Goal: Task Accomplishment & Management: Manage account settings

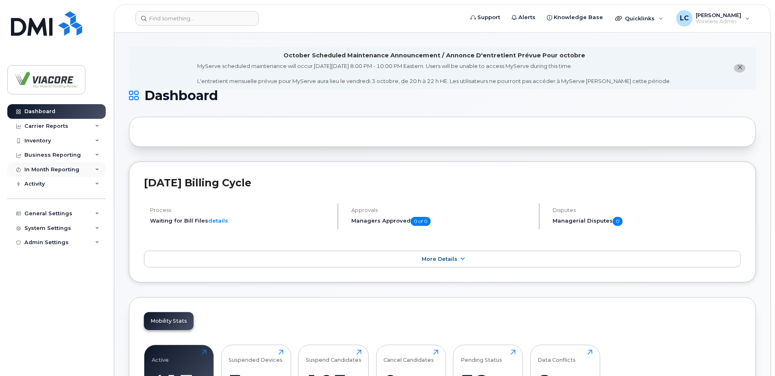
click at [41, 170] on div "In Month Reporting" at bounding box center [51, 169] width 55 height 7
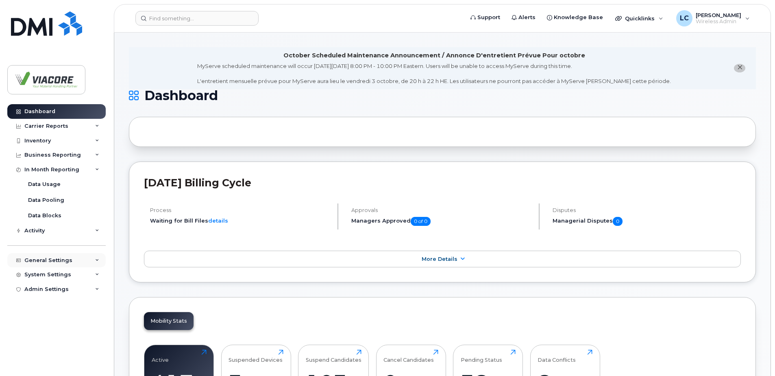
click at [47, 258] on div "General Settings" at bounding box center [48, 260] width 48 height 7
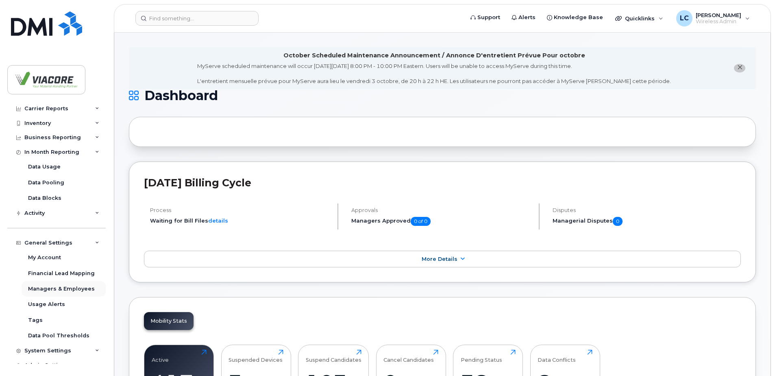
scroll to position [26, 0]
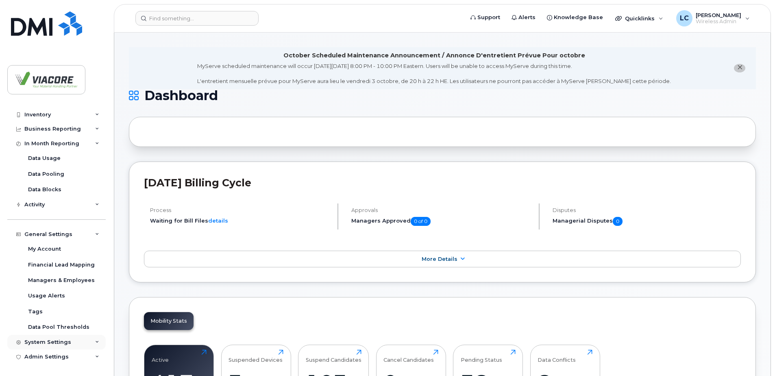
click at [52, 338] on div "System Settings" at bounding box center [56, 342] width 98 height 15
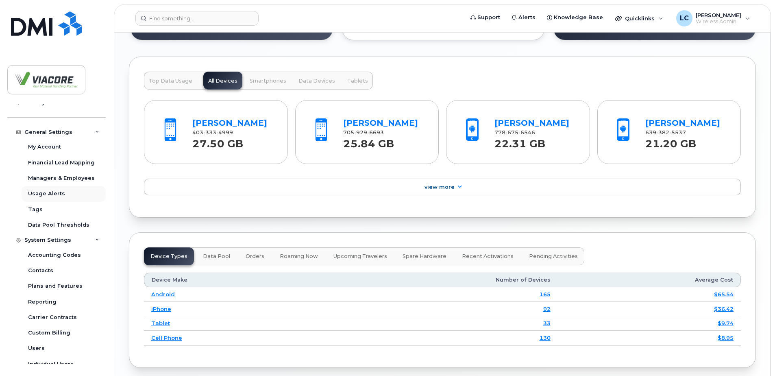
scroll to position [110, 0]
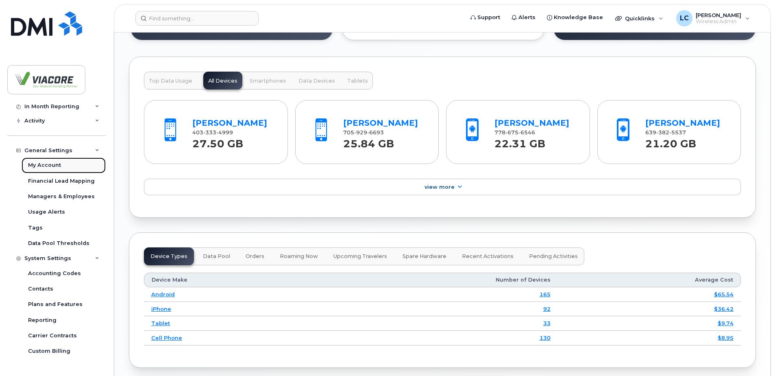
click at [46, 159] on link "My Account" at bounding box center [64, 164] width 84 height 15
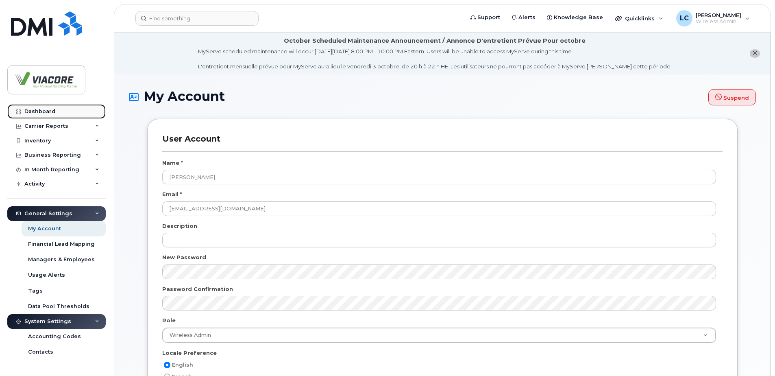
click at [48, 111] on div "Dashboard" at bounding box center [39, 111] width 31 height 7
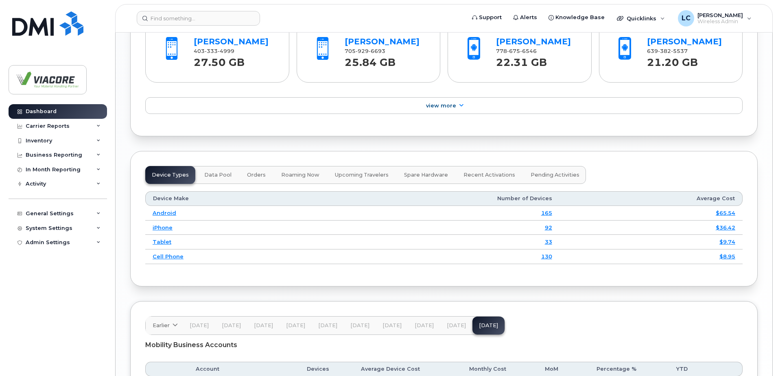
scroll to position [1042, 0]
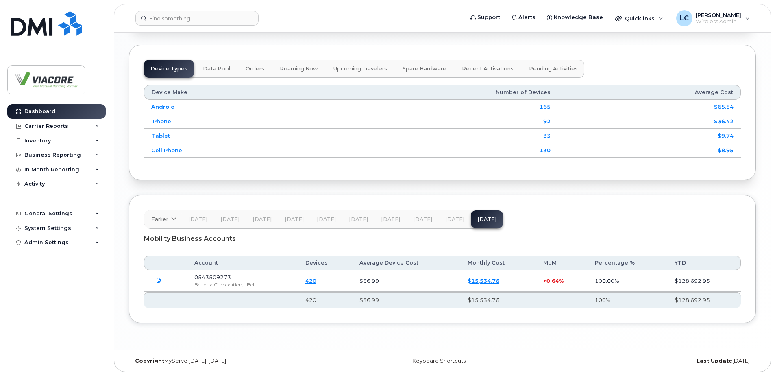
click at [488, 278] on link "$15,534.76" at bounding box center [484, 280] width 32 height 7
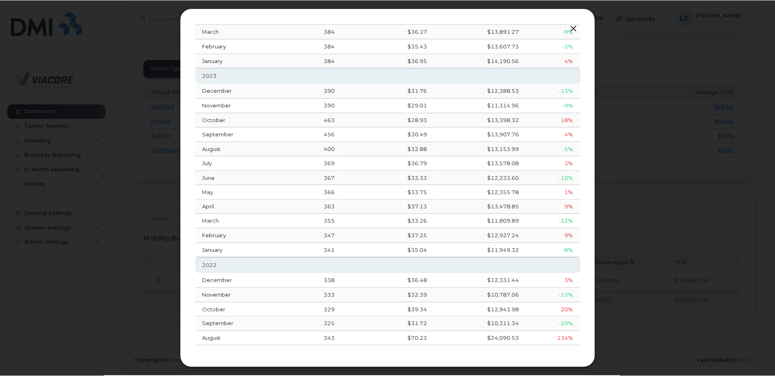
scroll to position [326, 0]
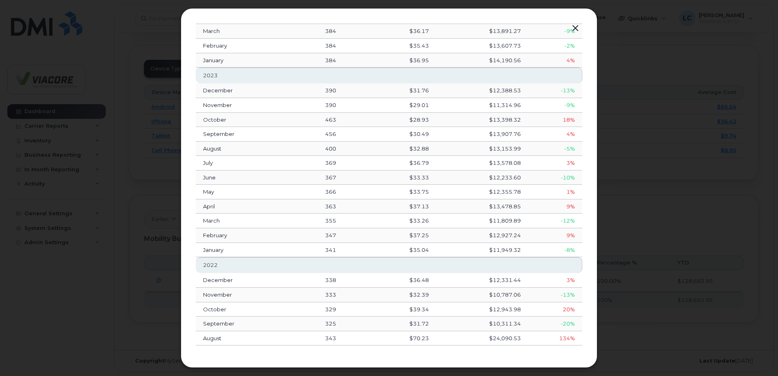
click at [574, 27] on button "button" at bounding box center [575, 28] width 12 height 11
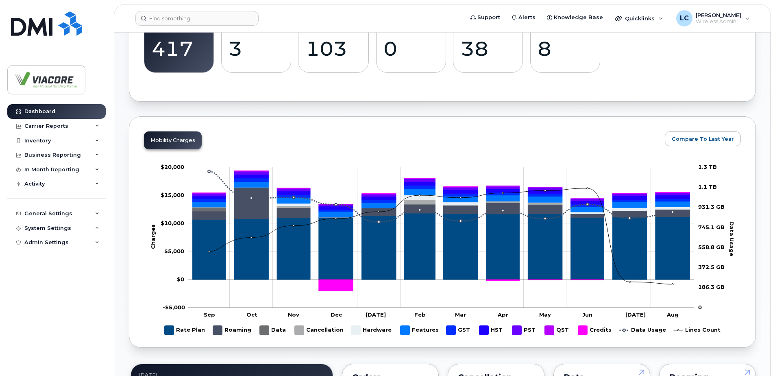
scroll to position [269, 0]
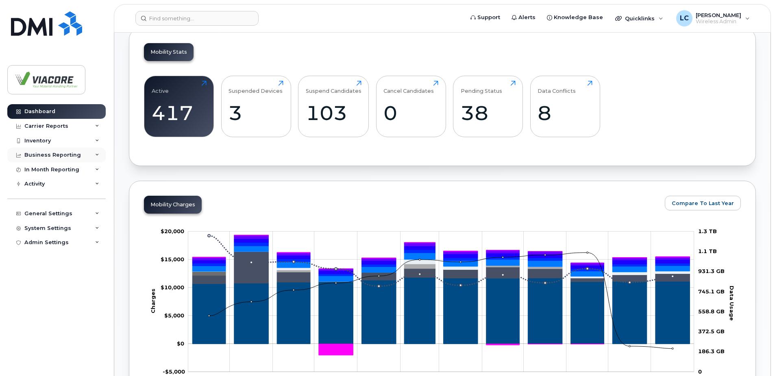
click at [39, 153] on div "Business Reporting" at bounding box center [52, 155] width 57 height 7
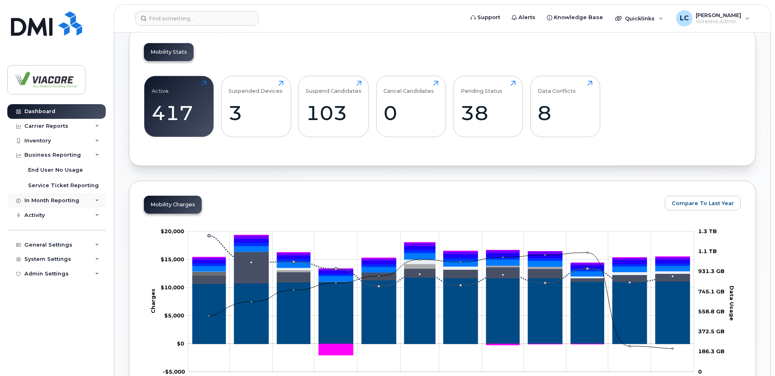
click at [61, 201] on div "In Month Reporting" at bounding box center [51, 200] width 55 height 7
click at [41, 263] on div "Activity" at bounding box center [34, 262] width 20 height 7
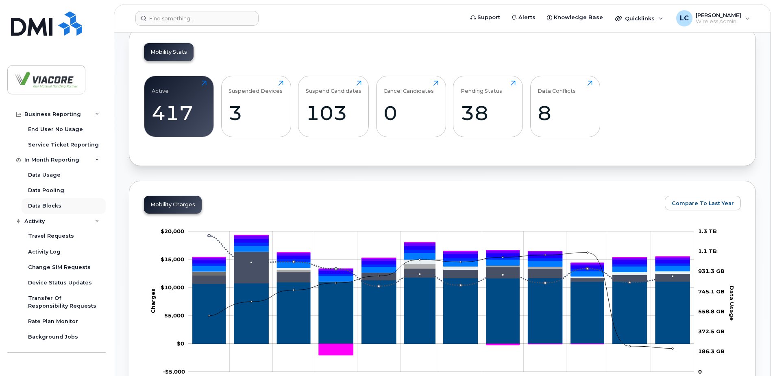
scroll to position [0, 0]
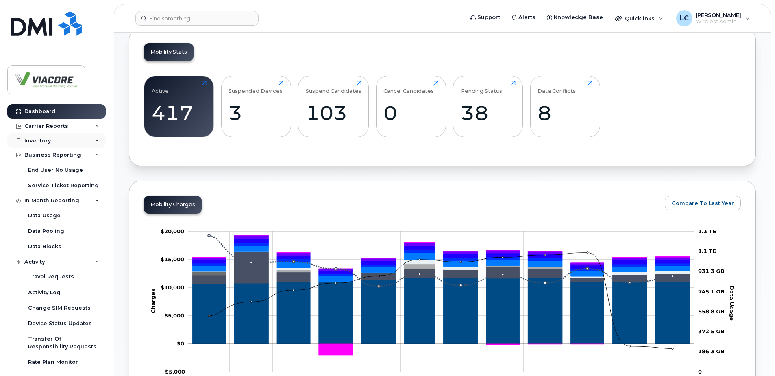
click at [51, 141] on div "Inventory" at bounding box center [56, 140] width 98 height 15
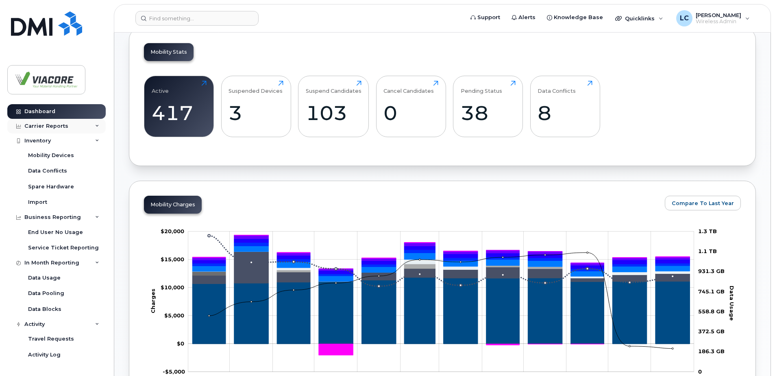
click at [53, 127] on div "Carrier Reports" at bounding box center [46, 126] width 44 height 7
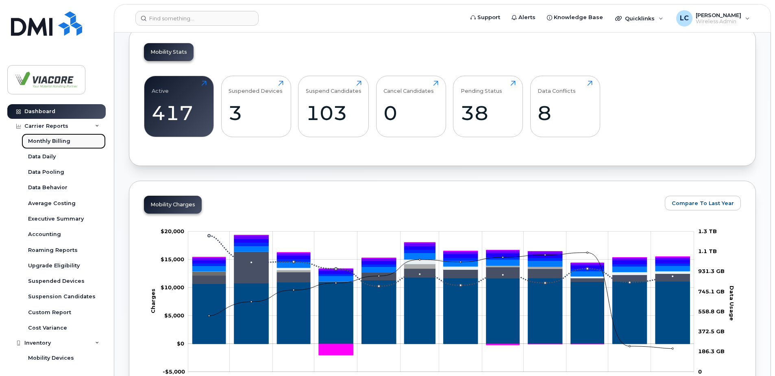
click at [50, 140] on div "Monthly Billing" at bounding box center [49, 140] width 42 height 7
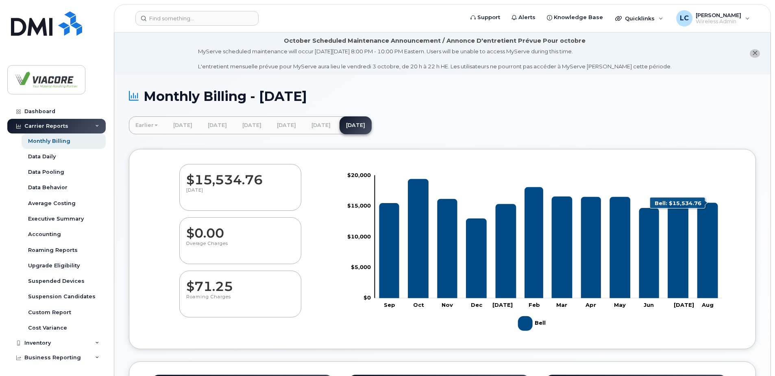
click at [711, 270] on icon "Bell" at bounding box center [708, 251] width 21 height 96
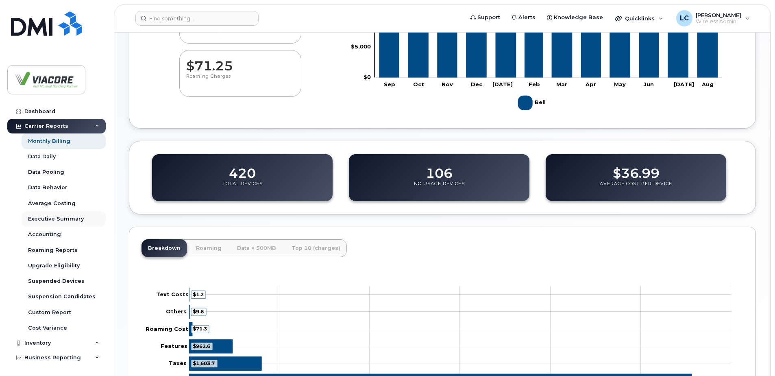
scroll to position [88, 0]
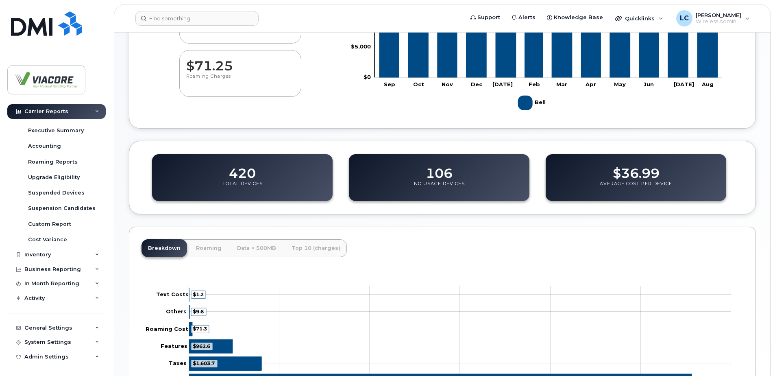
click at [242, 179] on dd "420" at bounding box center [242, 169] width 27 height 23
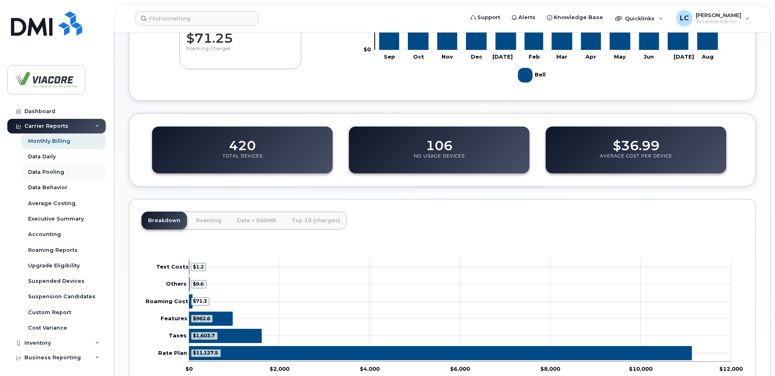
scroll to position [180, 0]
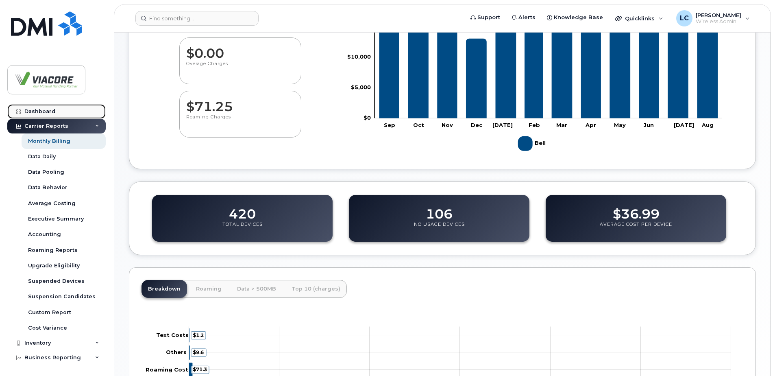
click at [45, 114] on div "Dashboard" at bounding box center [39, 111] width 31 height 7
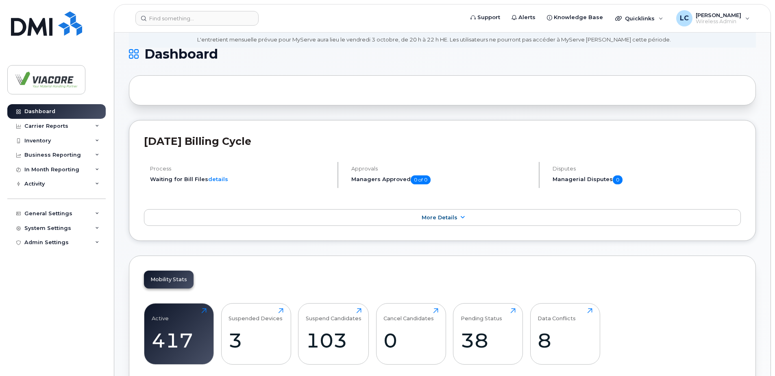
scroll to position [122, 0]
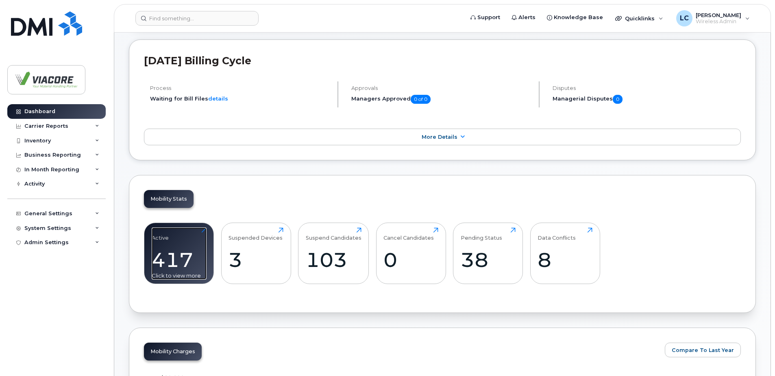
click at [190, 264] on div "417" at bounding box center [179, 260] width 55 height 24
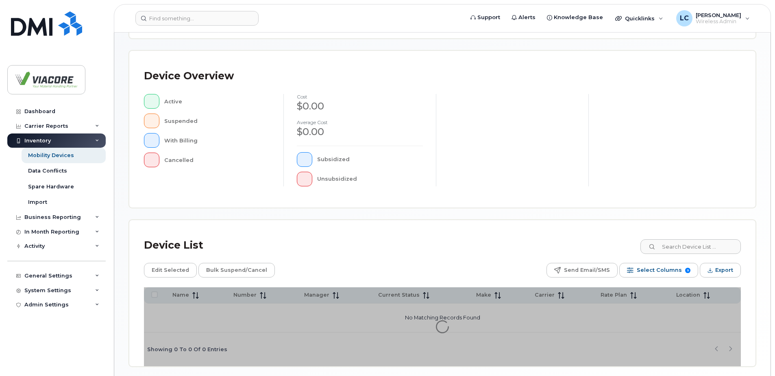
scroll to position [183, 0]
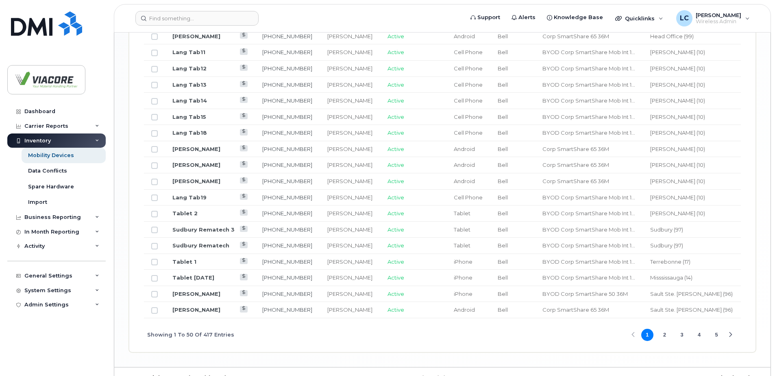
scroll to position [973, 0]
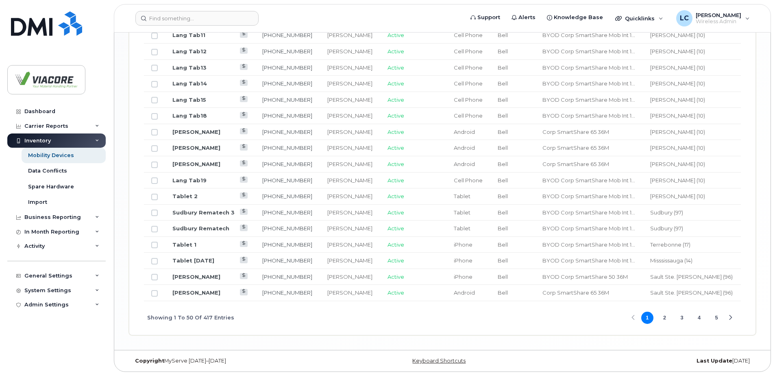
click at [666, 320] on button "2" at bounding box center [665, 318] width 12 height 12
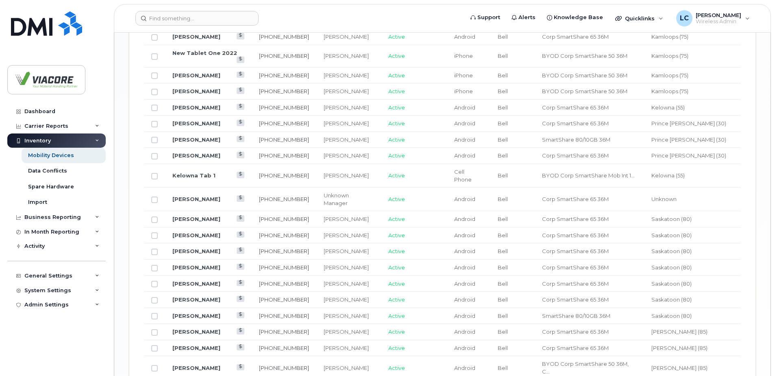
scroll to position [973, 0]
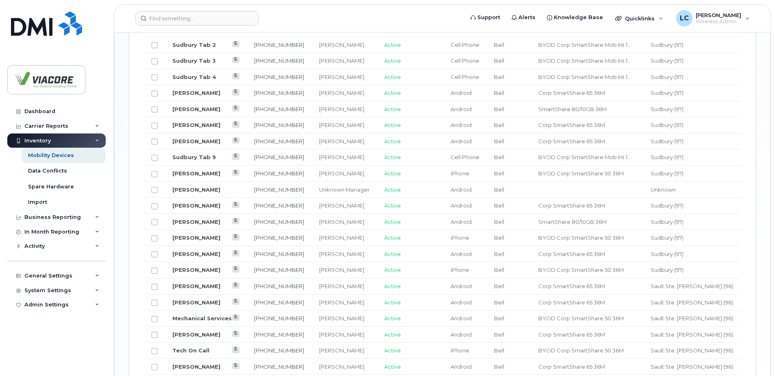
scroll to position [933, 0]
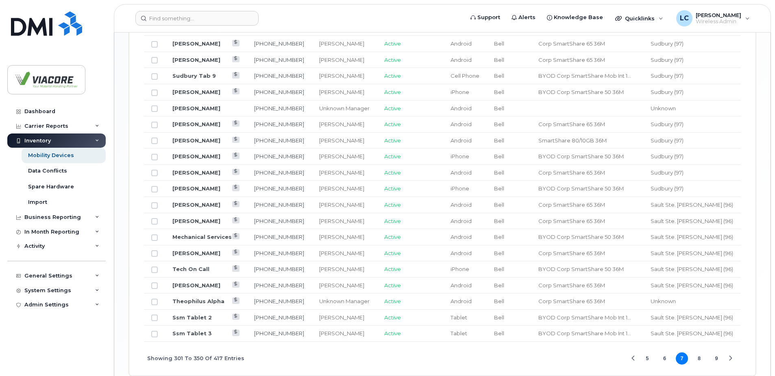
drag, startPoint x: 698, startPoint y: 358, endPoint x: 709, endPoint y: 362, distance: 12.5
click at [698, 358] on button "8" at bounding box center [700, 358] width 12 height 12
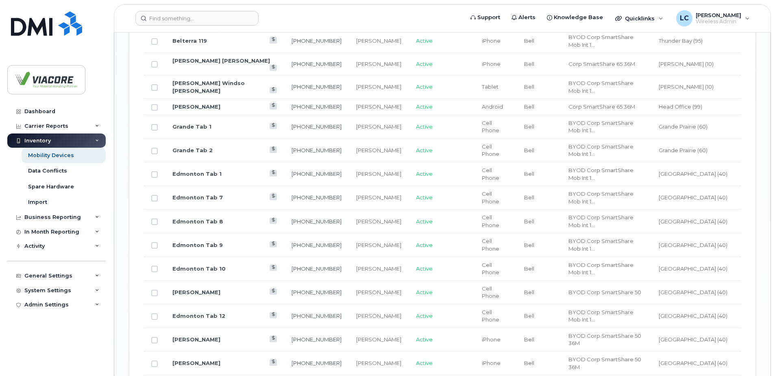
scroll to position [973, 0]
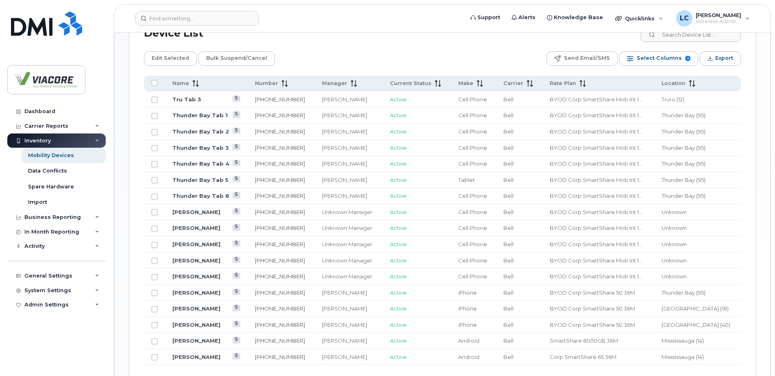
scroll to position [361, 0]
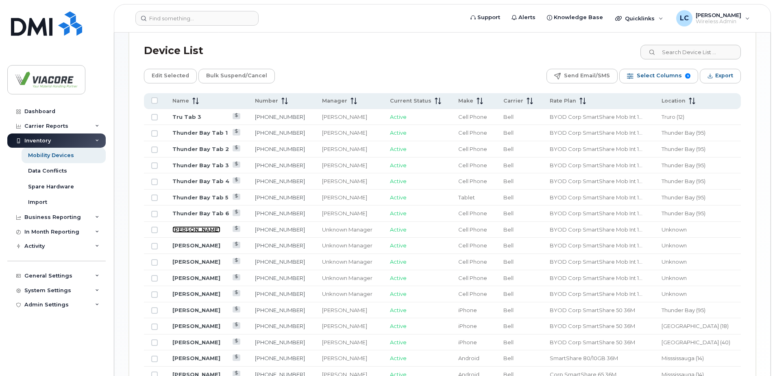
click at [199, 228] on link "Brooke Lysakowski" at bounding box center [196, 229] width 48 height 7
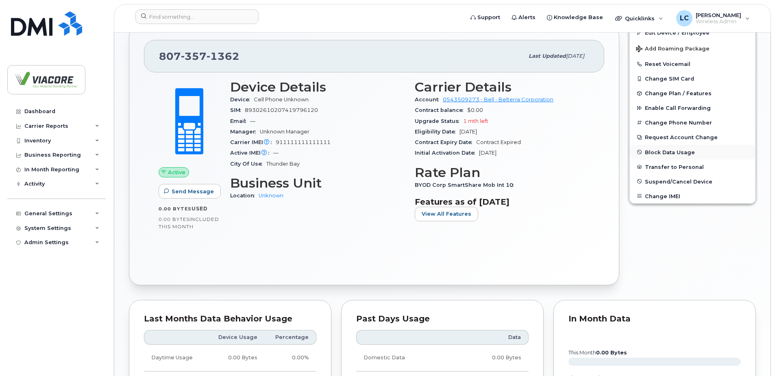
scroll to position [160, 0]
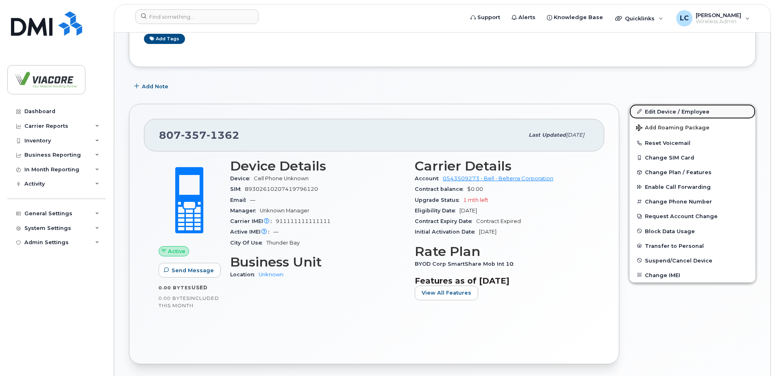
click at [668, 109] on link "Edit Device / Employee" at bounding box center [693, 111] width 126 height 15
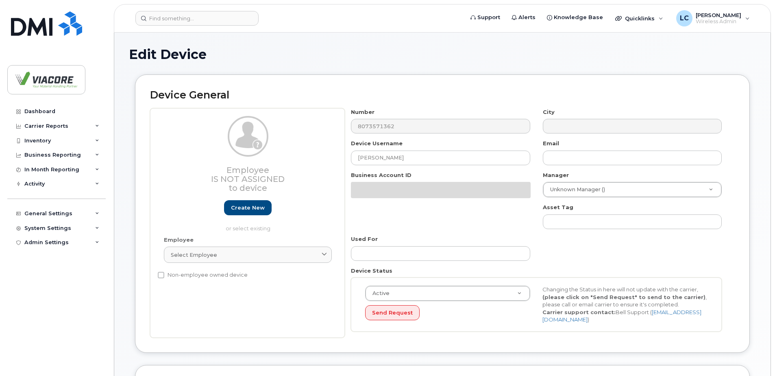
select select "12223561"
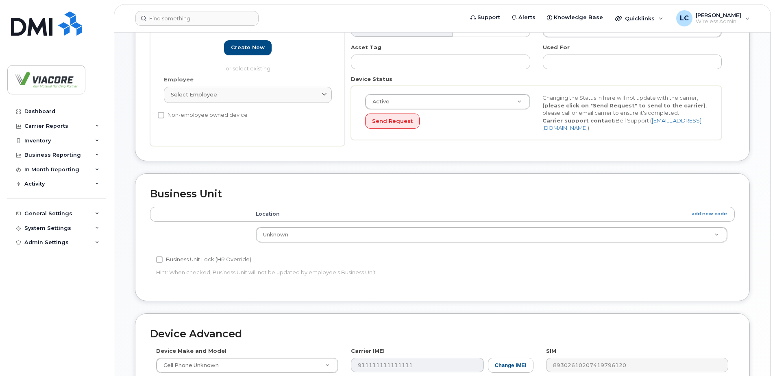
scroll to position [163, 0]
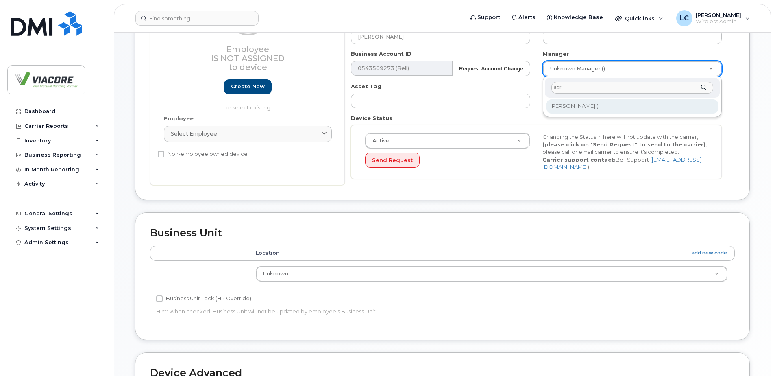
type input "adr"
type input "1884111"
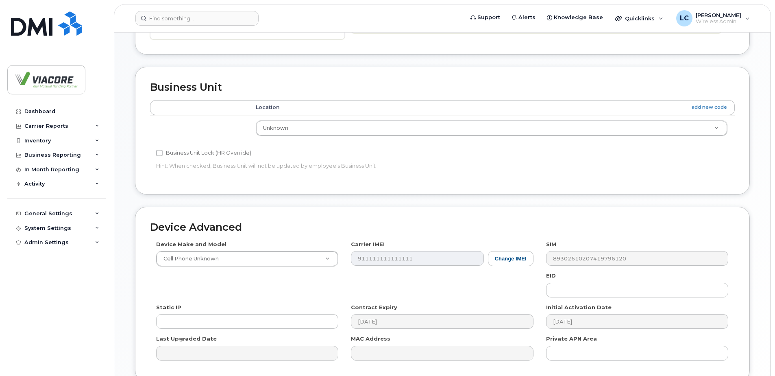
scroll to position [382, 0]
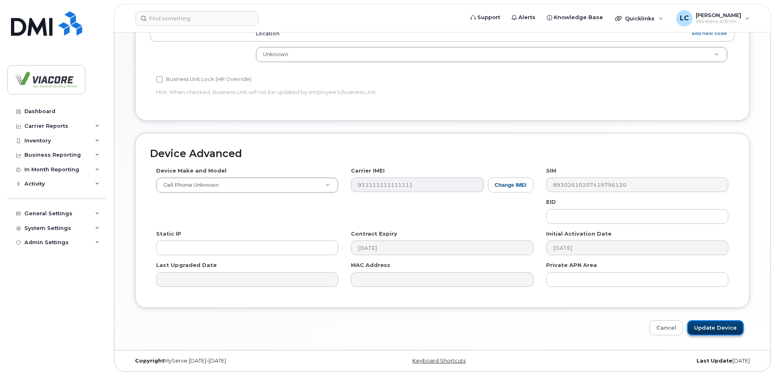
click at [708, 326] on input "Update Device" at bounding box center [715, 327] width 57 height 15
type input "Saving..."
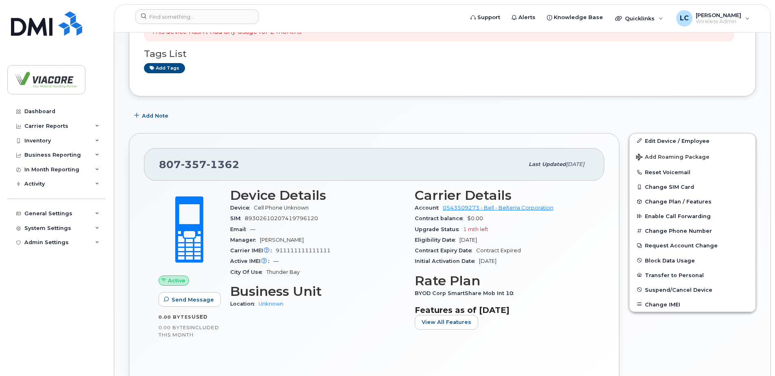
scroll to position [122, 0]
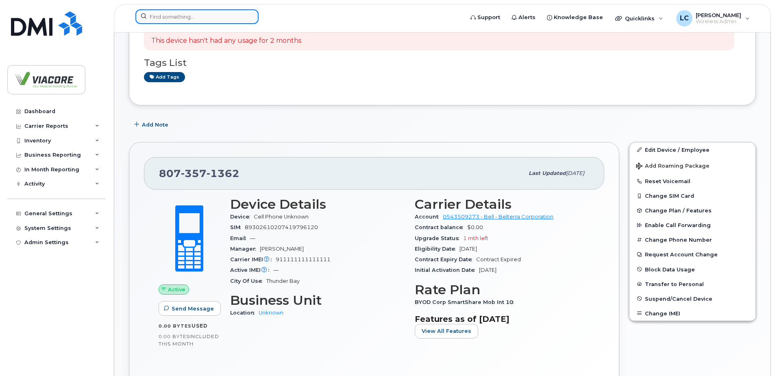
click at [196, 20] on input at bounding box center [196, 16] width 123 height 15
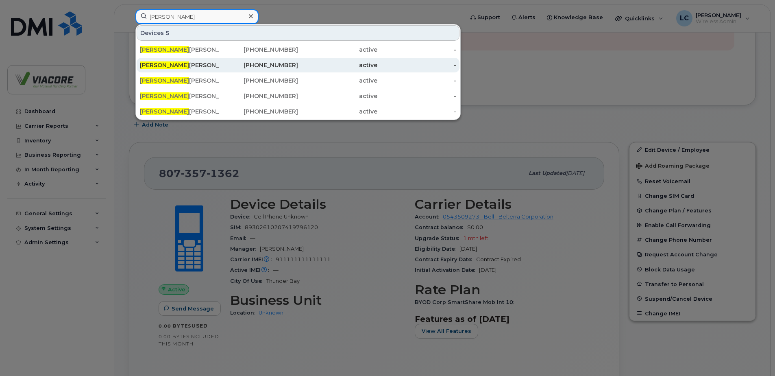
type input "brooke"
click at [186, 62] on div "Brooke Lysakowski" at bounding box center [179, 65] width 79 height 8
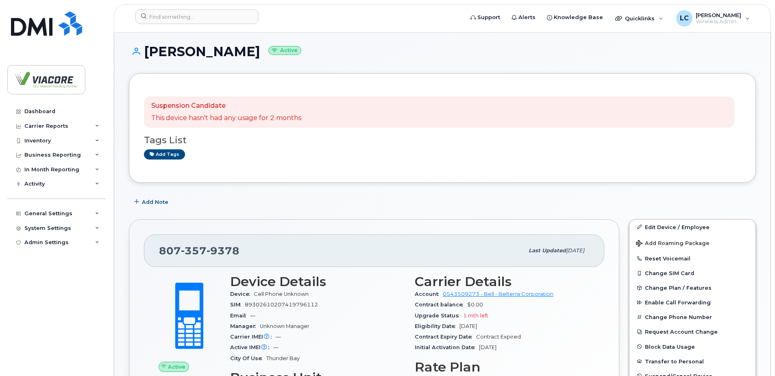
scroll to position [163, 0]
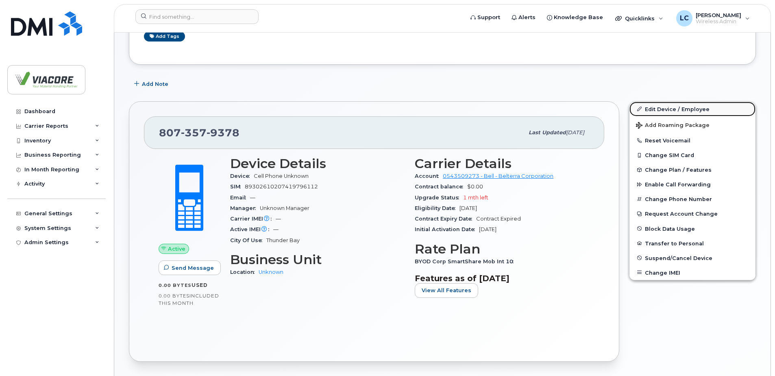
click at [668, 107] on link "Edit Device / Employee" at bounding box center [693, 109] width 126 height 15
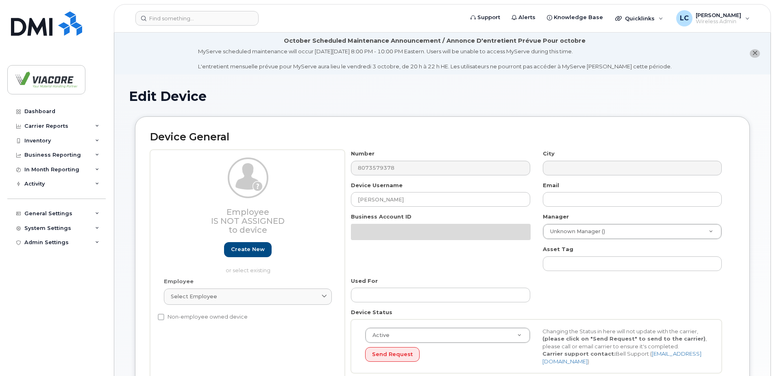
select select "12223561"
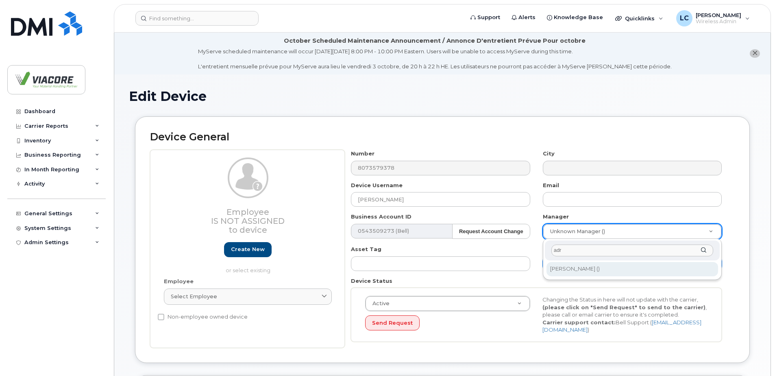
type input "adr"
type input "1884111"
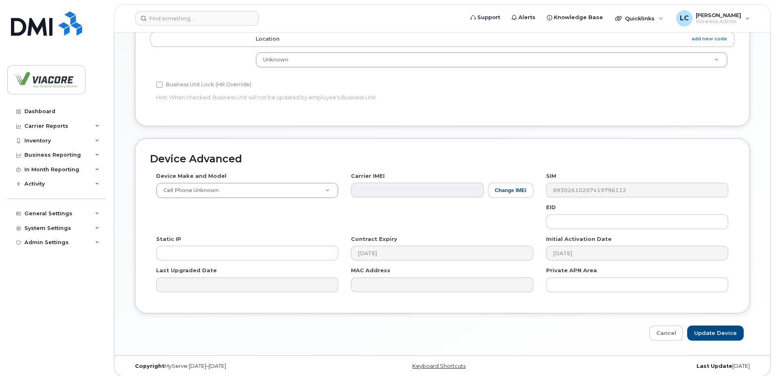
scroll to position [382, 0]
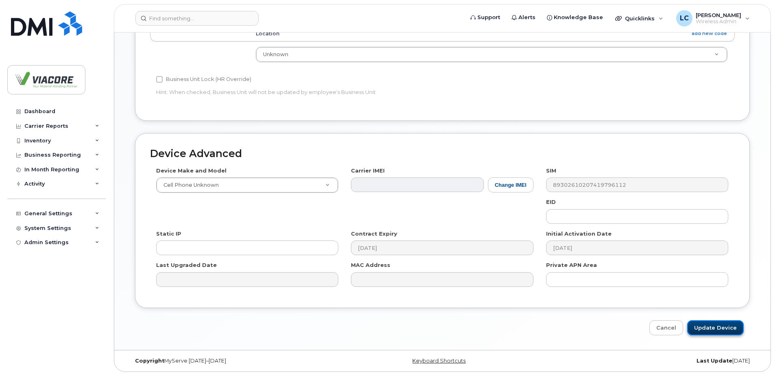
click at [703, 327] on input "Update Device" at bounding box center [715, 327] width 57 height 15
type input "Saving..."
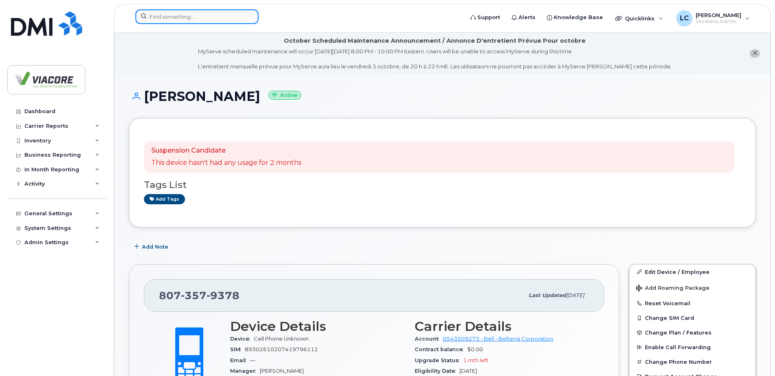
click at [209, 12] on input at bounding box center [196, 16] width 123 height 15
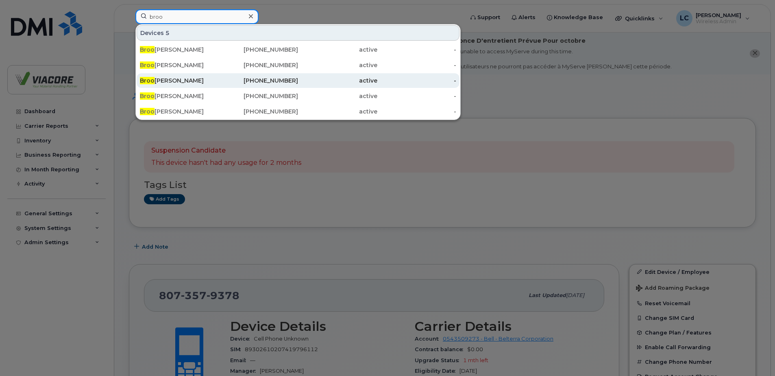
type input "broo"
click at [180, 82] on div "Broo ke Lysakowski" at bounding box center [179, 80] width 79 height 8
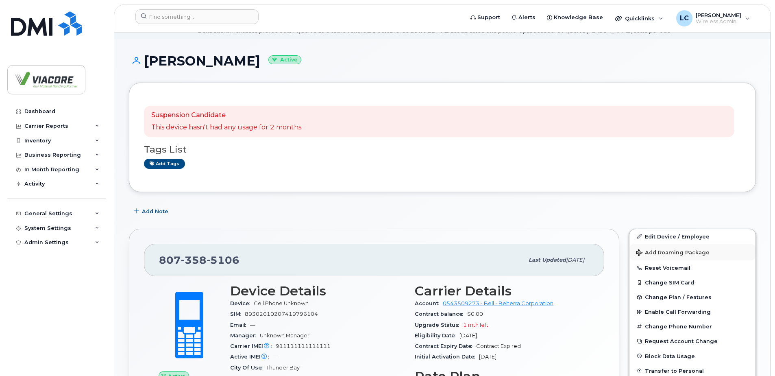
scroll to position [81, 0]
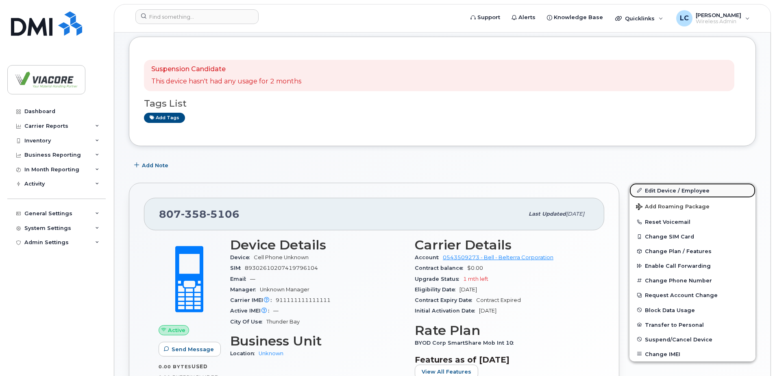
click at [675, 190] on link "Edit Device / Employee" at bounding box center [693, 190] width 126 height 15
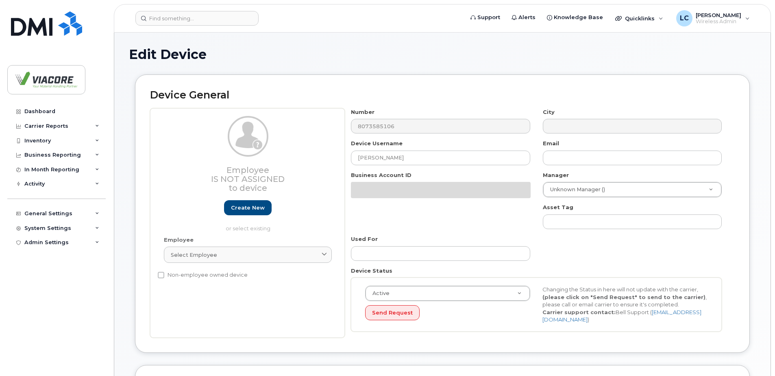
select select "12223561"
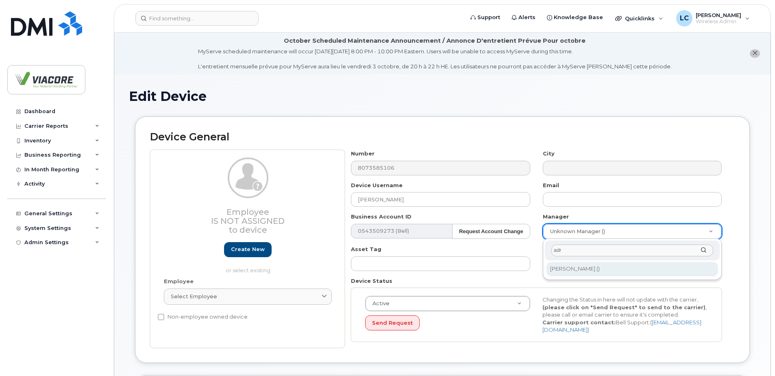
type input "adr"
type input "1884111"
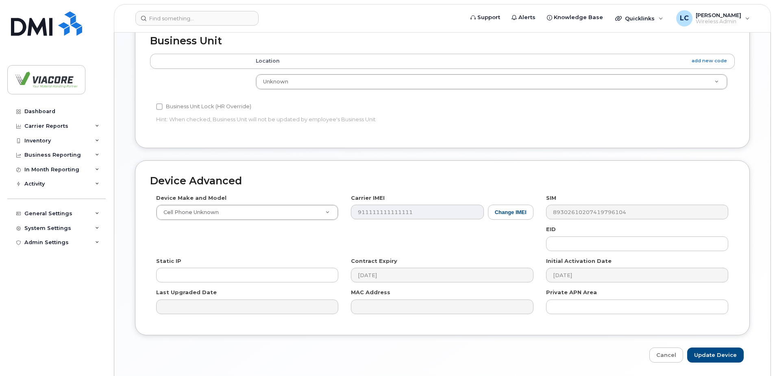
scroll to position [382, 0]
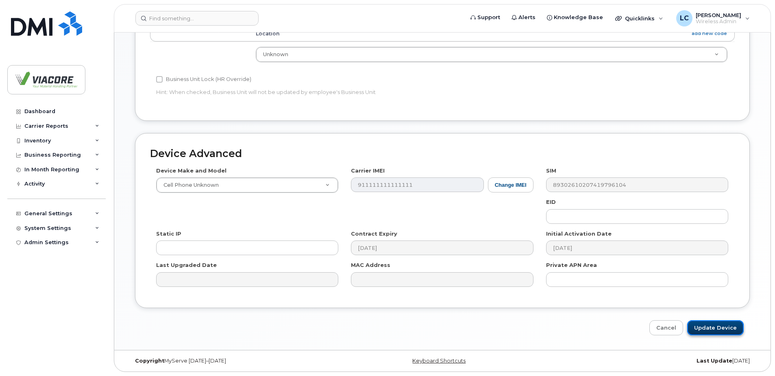
click at [715, 330] on input "Update Device" at bounding box center [715, 327] width 57 height 15
type input "Saving..."
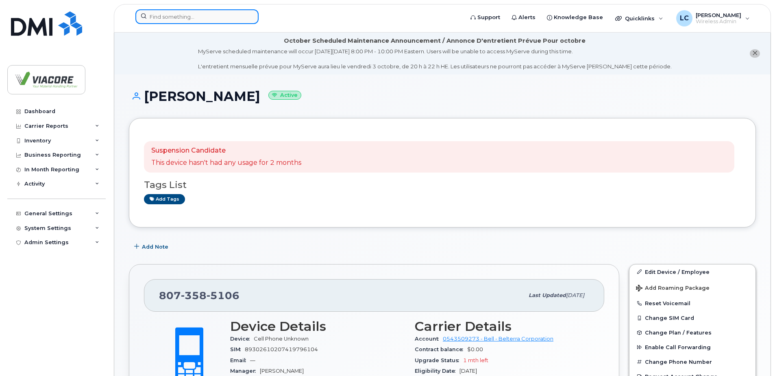
click at [172, 16] on input at bounding box center [196, 16] width 123 height 15
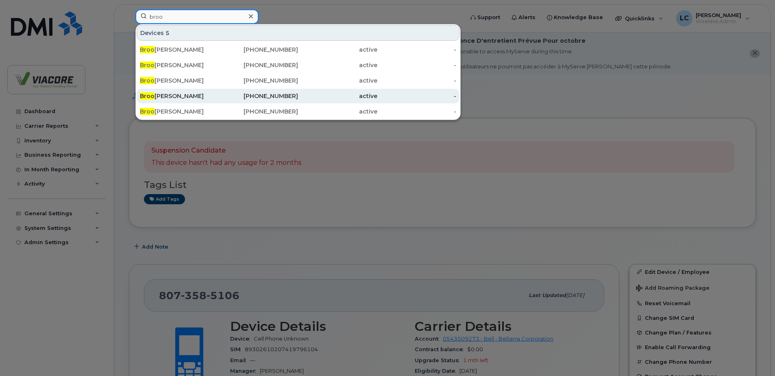
type input "broo"
click at [172, 98] on div "Broo [PERSON_NAME]" at bounding box center [179, 96] width 79 height 8
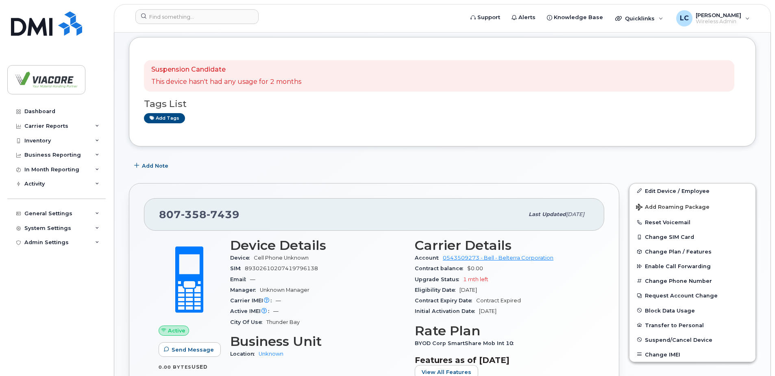
scroll to position [81, 0]
click at [699, 190] on link "Edit Device / Employee" at bounding box center [693, 190] width 126 height 15
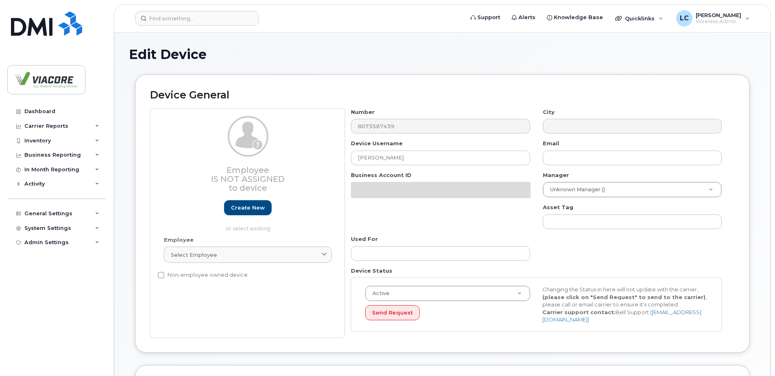
select select "12223561"
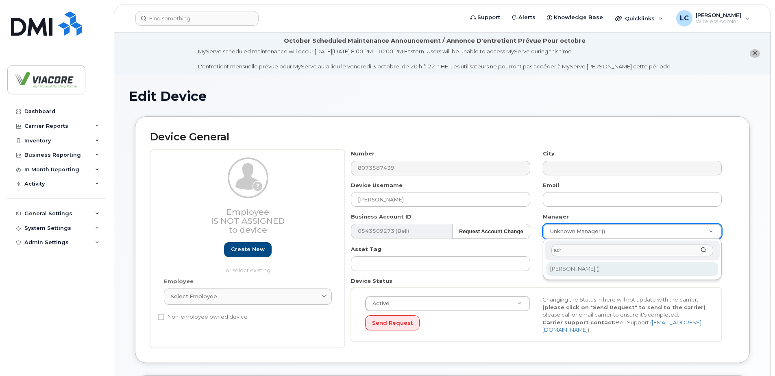
type input "adr"
type input "1884111"
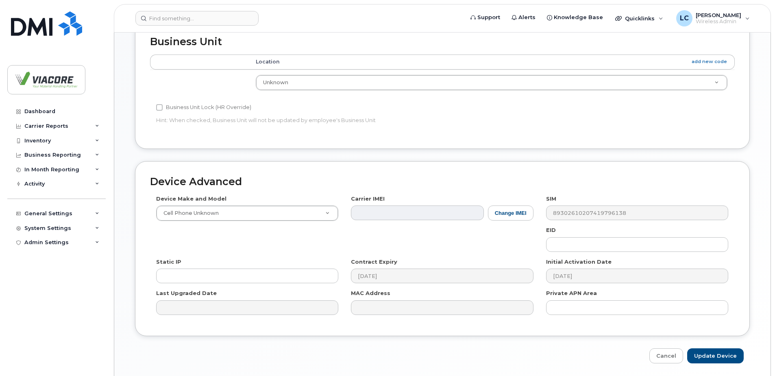
scroll to position [382, 0]
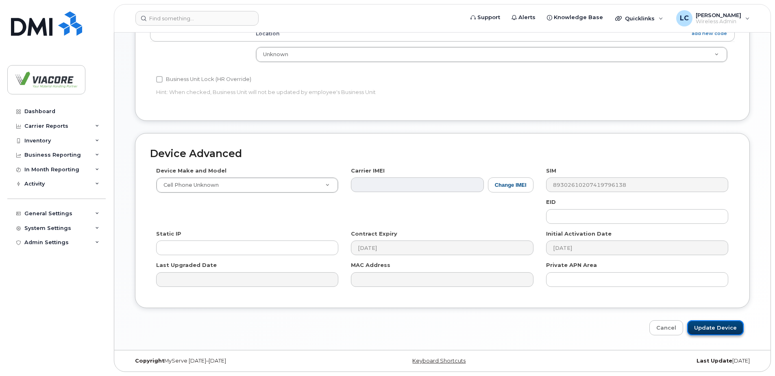
click at [724, 328] on input "Update Device" at bounding box center [715, 327] width 57 height 15
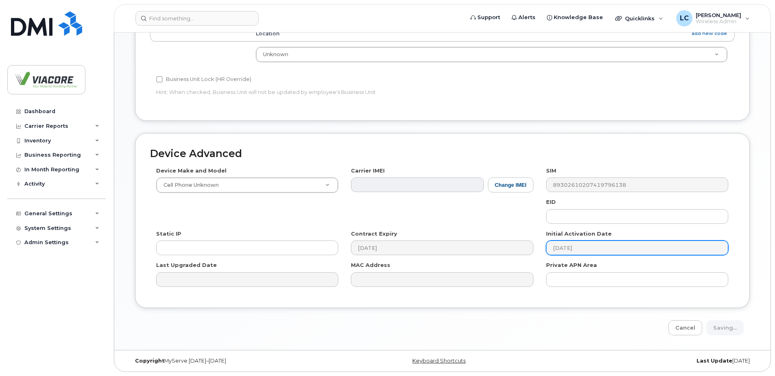
type input "Saving..."
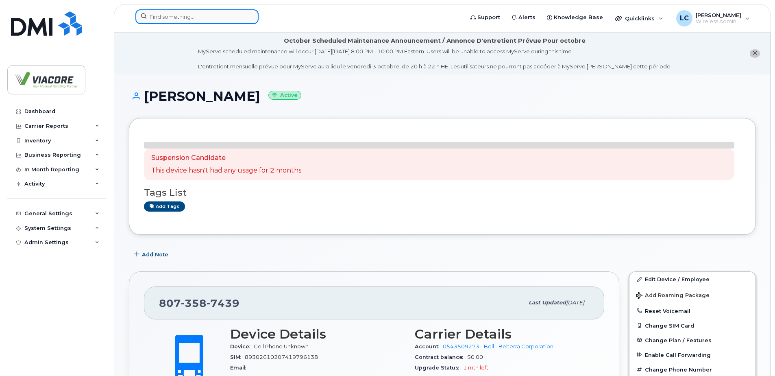
click at [207, 21] on input at bounding box center [196, 16] width 123 height 15
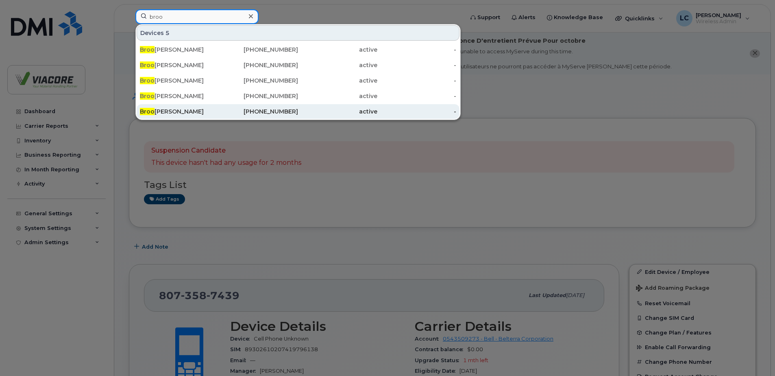
type input "broo"
click at [178, 112] on div "Broo ke Lysakowski" at bounding box center [179, 111] width 79 height 8
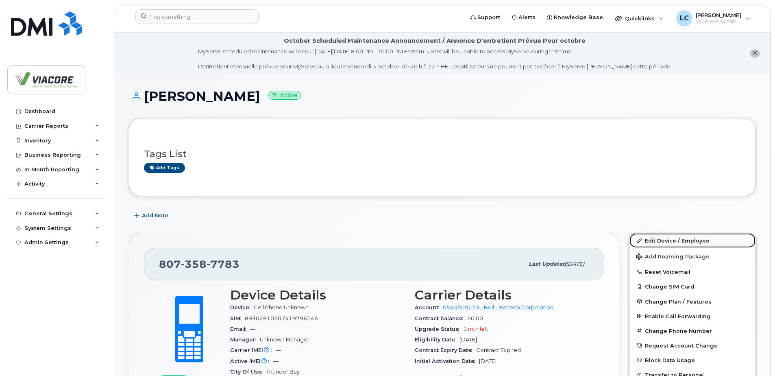
click at [670, 242] on link "Edit Device / Employee" at bounding box center [693, 240] width 126 height 15
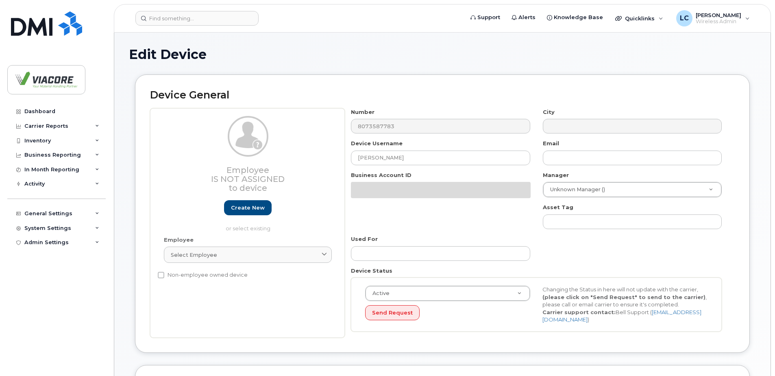
select select "12223561"
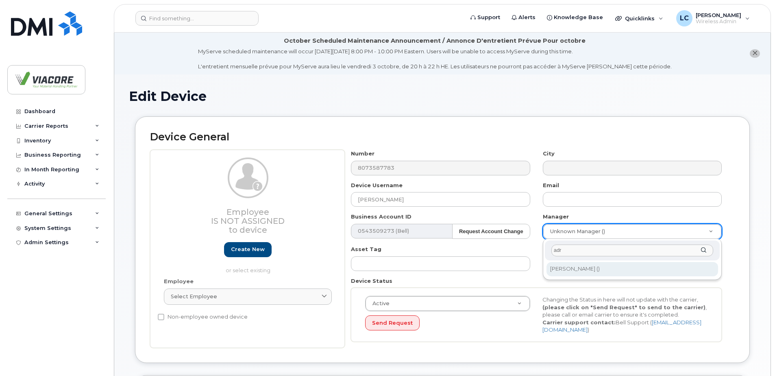
type input "adr"
type input "1884111"
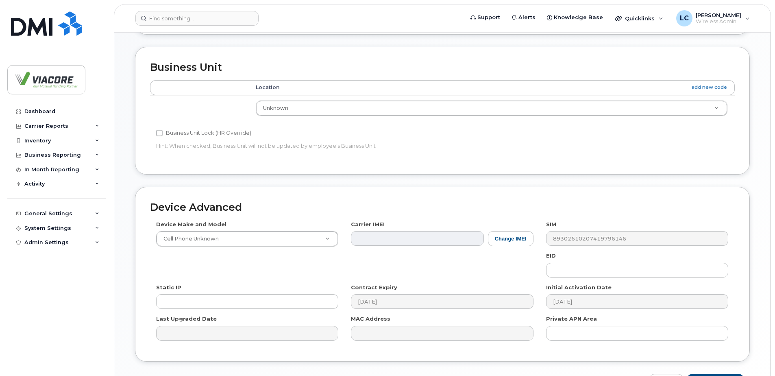
scroll to position [382, 0]
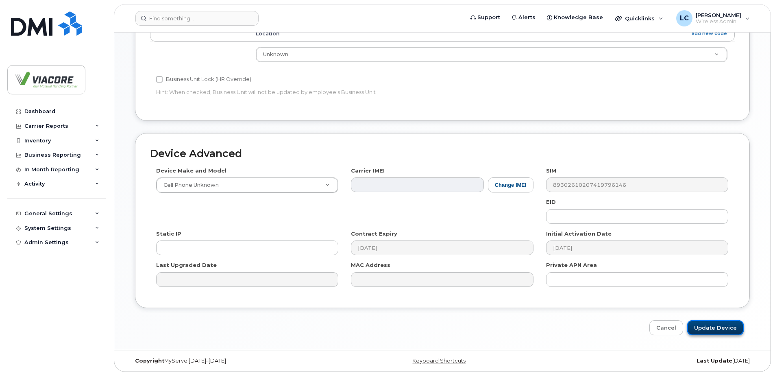
click at [719, 329] on input "Update Device" at bounding box center [715, 327] width 57 height 15
type input "Saving..."
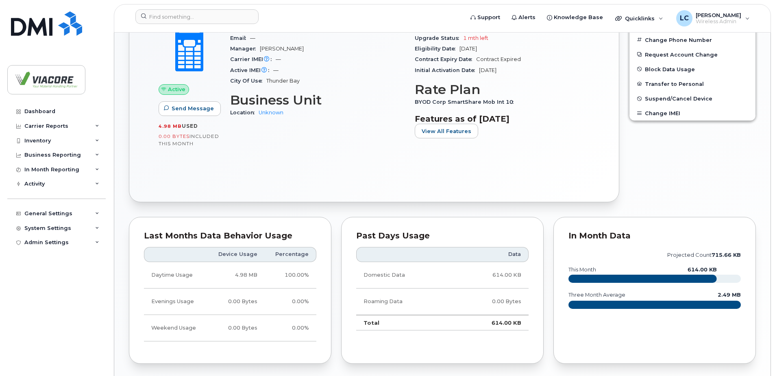
scroll to position [251, 0]
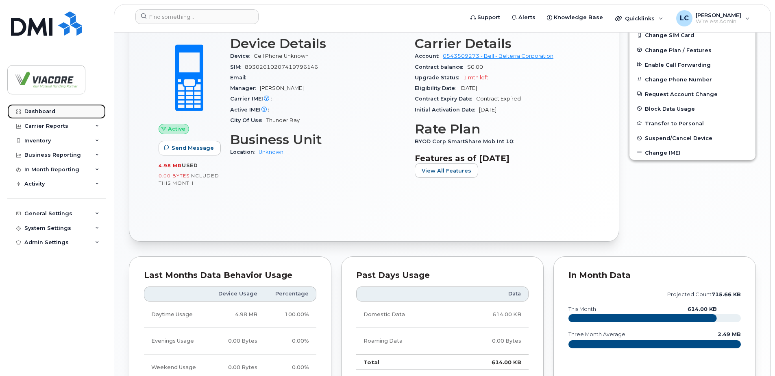
click at [46, 112] on div "Dashboard" at bounding box center [39, 111] width 31 height 7
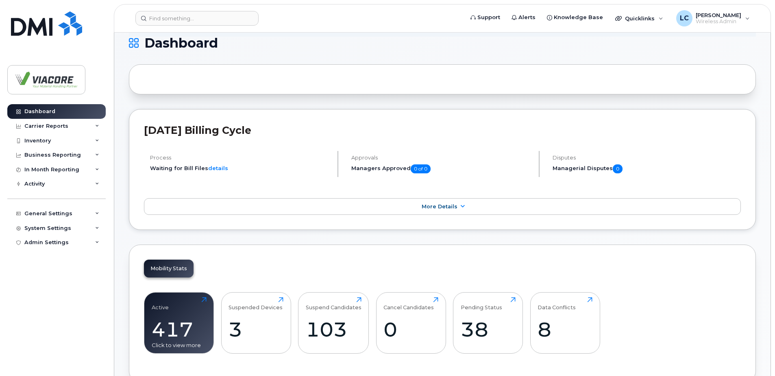
scroll to position [122, 0]
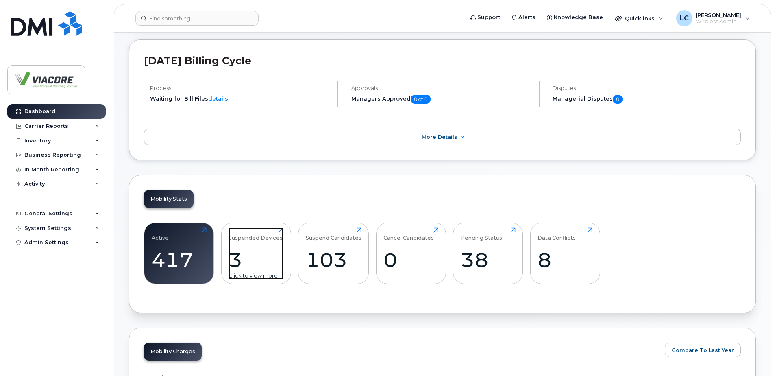
click at [238, 263] on div "3" at bounding box center [256, 260] width 55 height 24
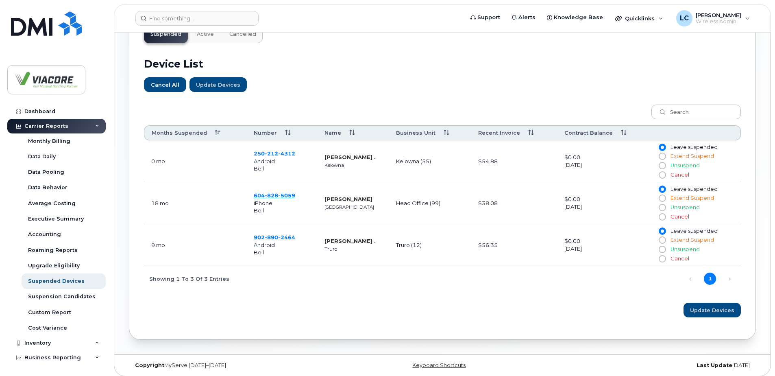
scroll to position [275, 0]
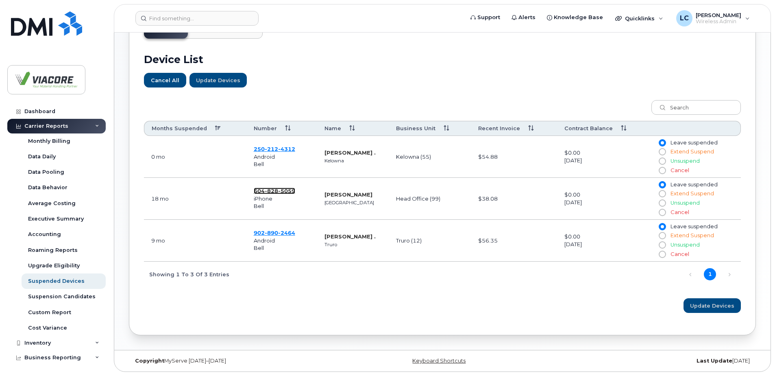
click at [285, 188] on span "5059" at bounding box center [286, 191] width 17 height 7
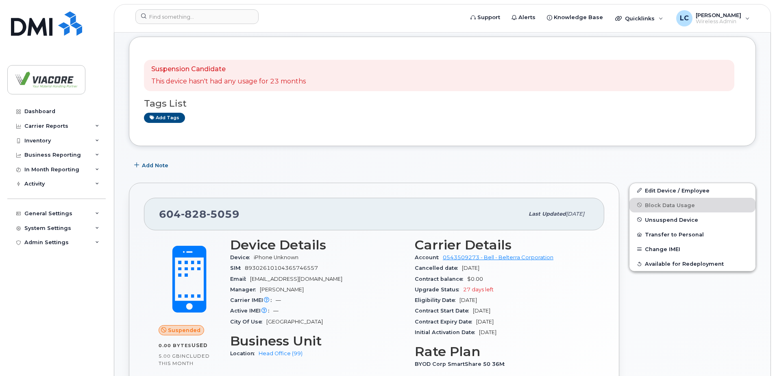
scroll to position [163, 0]
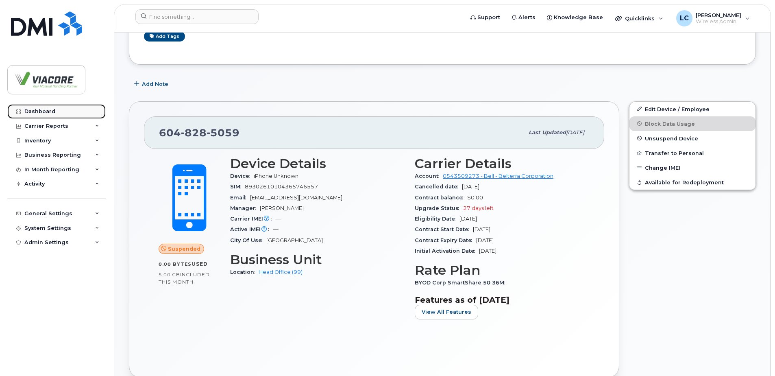
click at [45, 113] on div "Dashboard" at bounding box center [39, 111] width 31 height 7
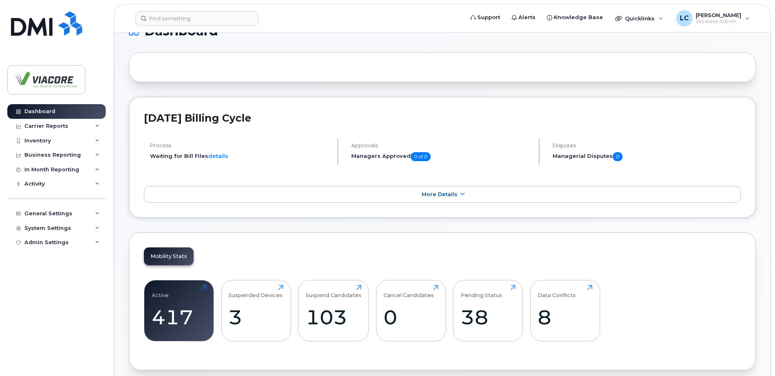
scroll to position [122, 0]
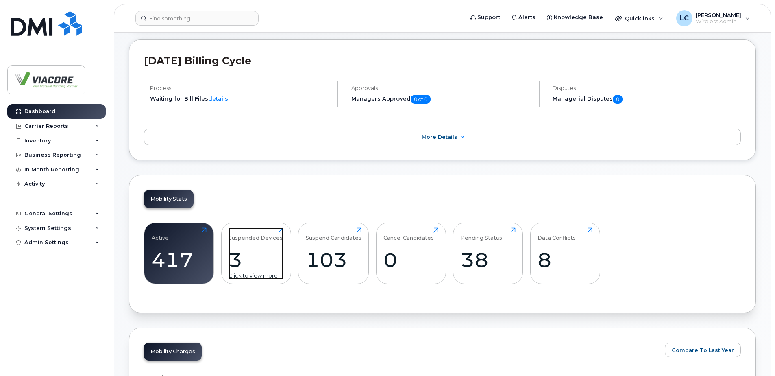
click at [263, 254] on div "3" at bounding box center [256, 260] width 55 height 24
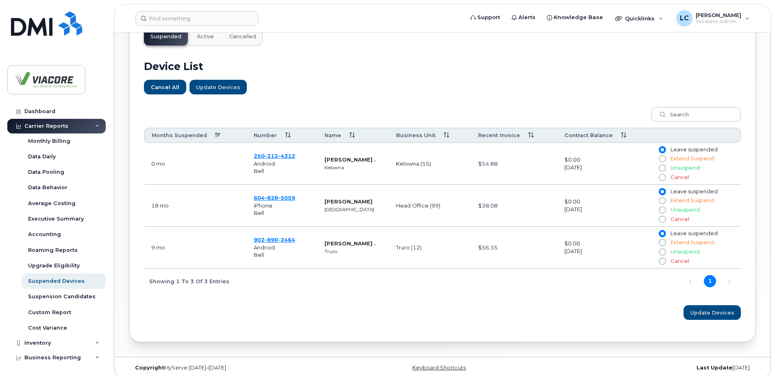
scroll to position [275, 0]
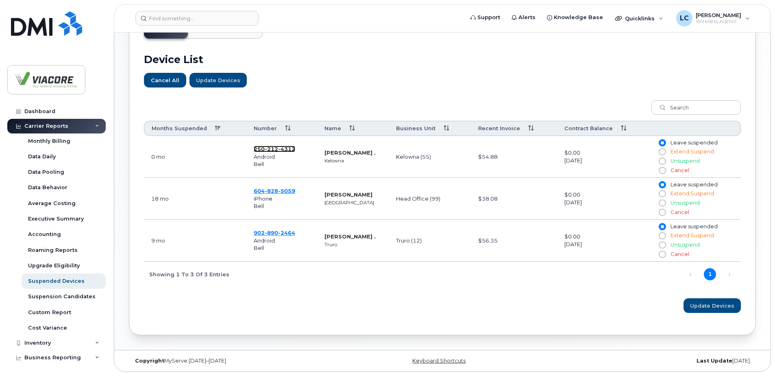
click at [270, 146] on span "212" at bounding box center [271, 149] width 13 height 7
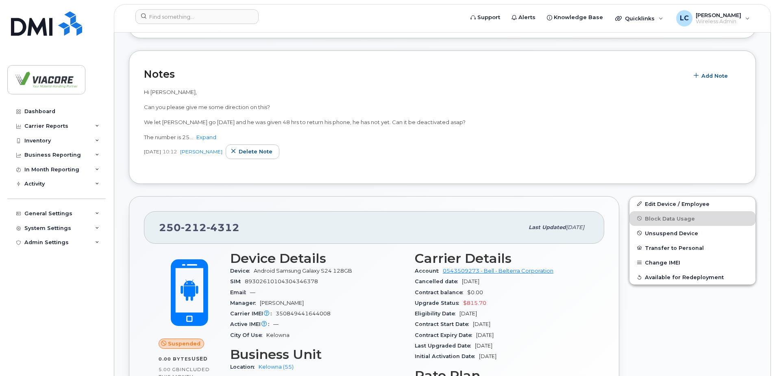
scroll to position [203, 0]
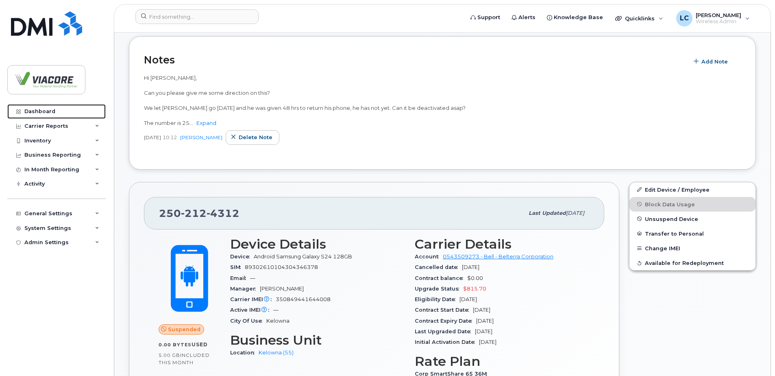
click at [41, 109] on div "Dashboard" at bounding box center [39, 111] width 31 height 7
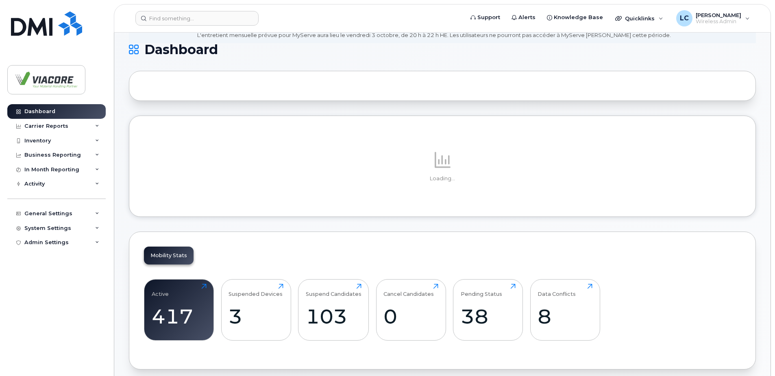
scroll to position [122, 0]
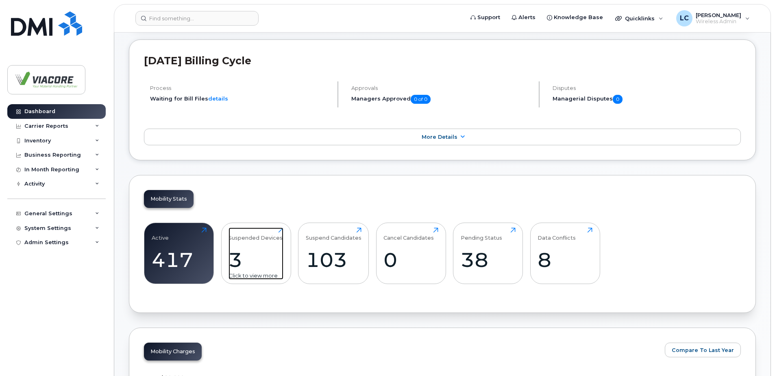
click at [255, 239] on div "Suspended Devices" at bounding box center [256, 233] width 54 height 13
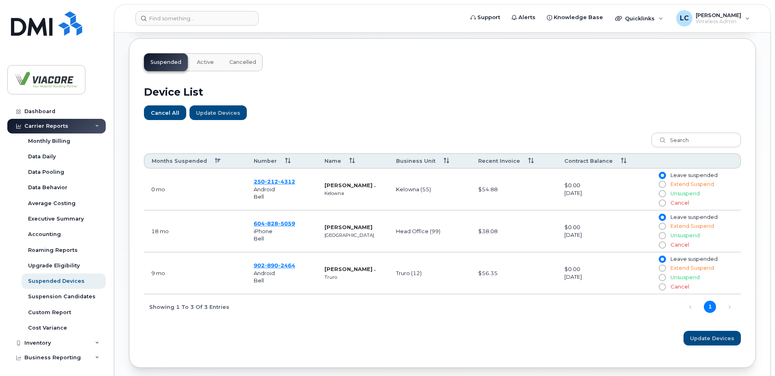
scroll to position [275, 0]
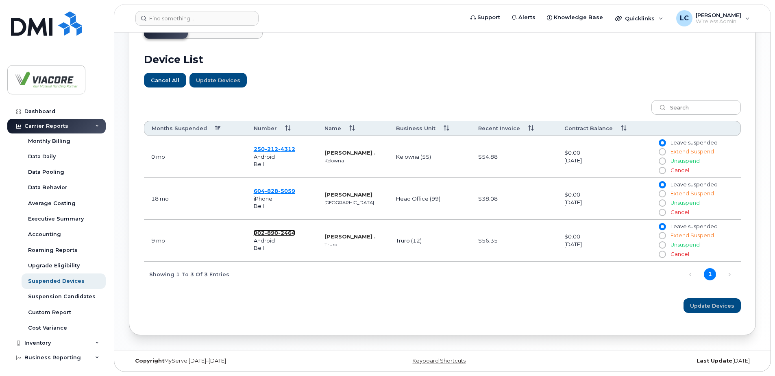
click at [287, 232] on span "2464" at bounding box center [286, 232] width 17 height 7
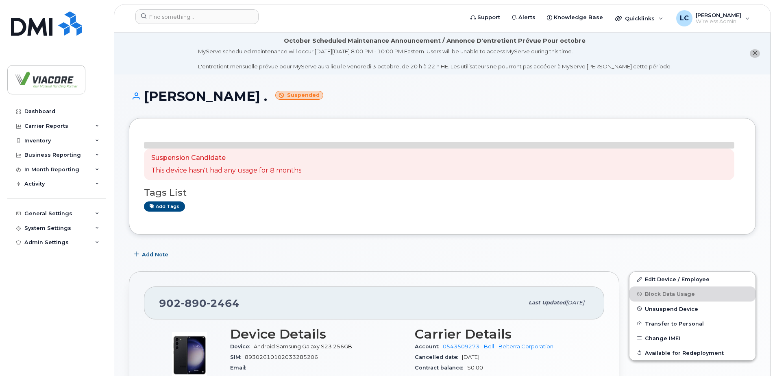
scroll to position [122, 0]
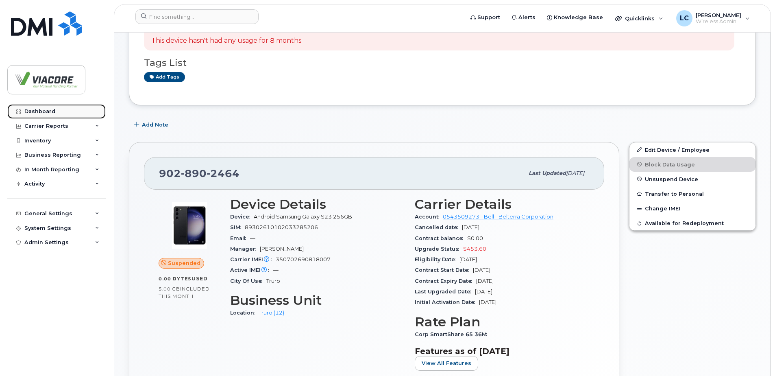
click at [35, 111] on div "Dashboard" at bounding box center [39, 111] width 31 height 7
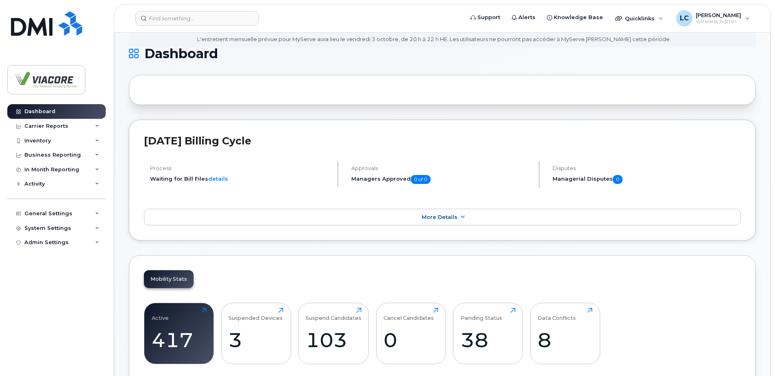
scroll to position [122, 0]
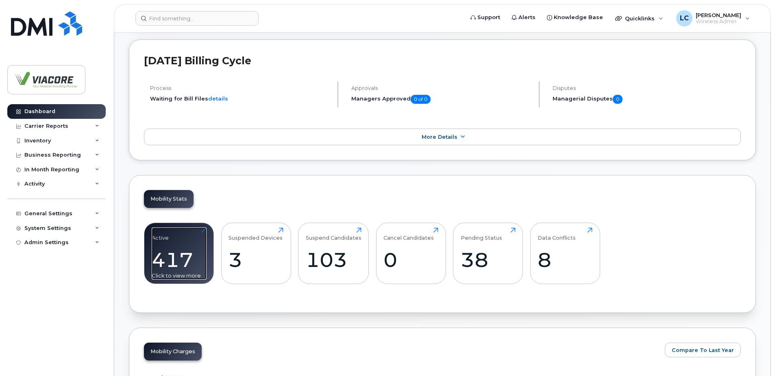
click at [165, 249] on div "417" at bounding box center [179, 260] width 55 height 24
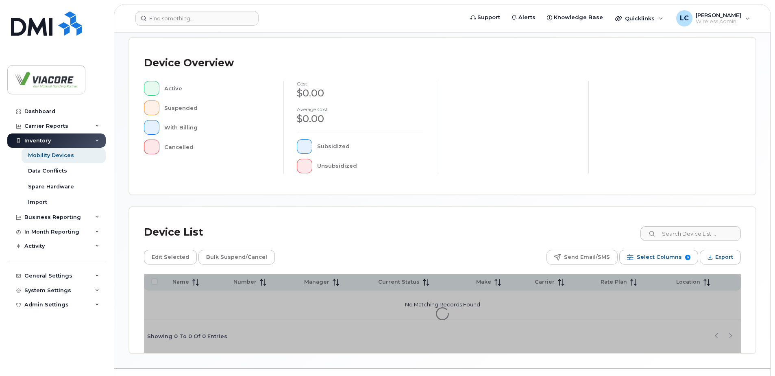
scroll to position [183, 0]
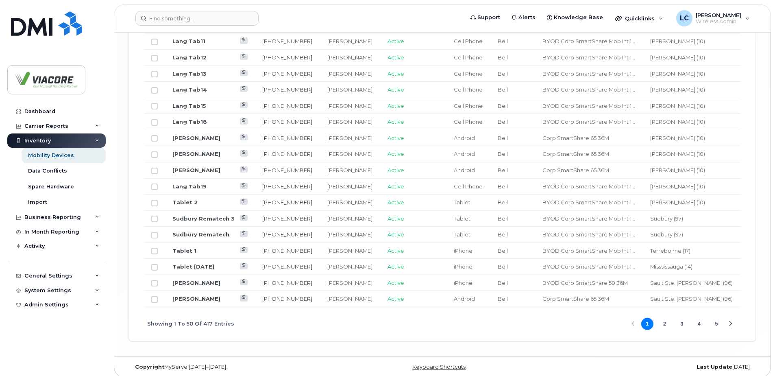
scroll to position [973, 0]
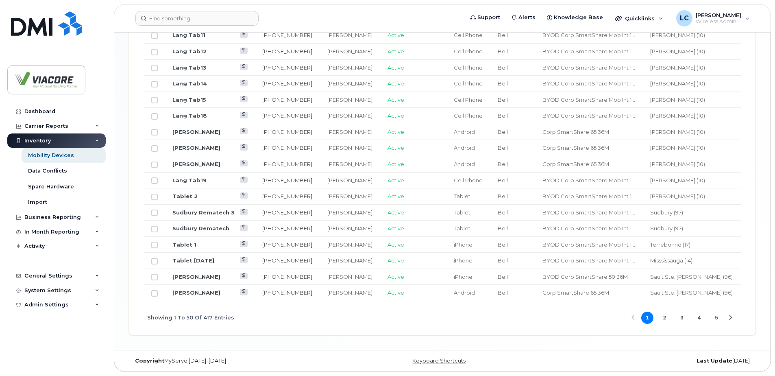
click at [733, 316] on div "Next Page" at bounding box center [730, 317] width 5 height 5
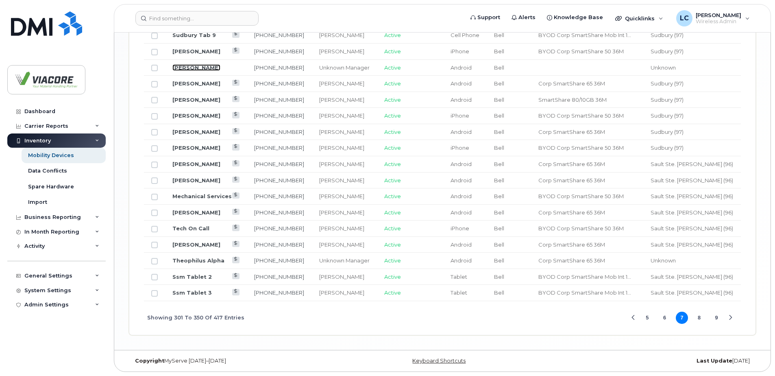
drag, startPoint x: 189, startPoint y: 67, endPoint x: 273, endPoint y: 87, distance: 86.2
click at [189, 67] on link "Dale Astins" at bounding box center [196, 67] width 48 height 7
